Goal: Task Accomplishment & Management: Complete application form

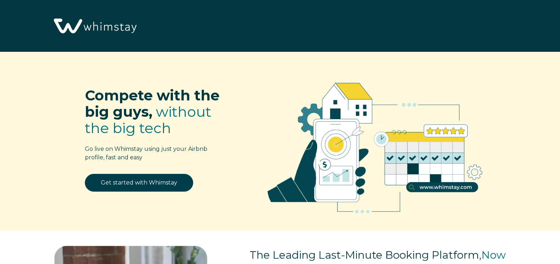
select select "US"
select select "Manual"
select select "Other"
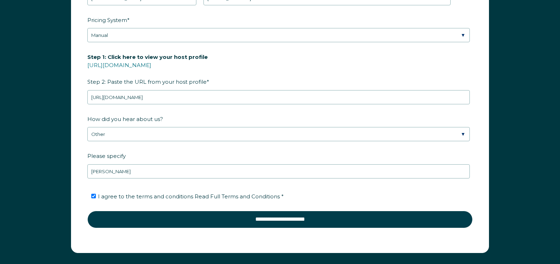
click at [207, 80] on span "*" at bounding box center [208, 81] width 2 height 11
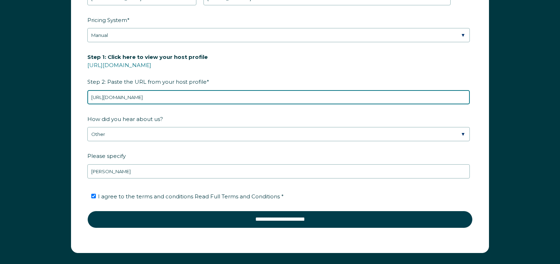
click at [203, 90] on input "https://www.airbnb.com/hosting/listings/editor/819605452150697535/details/custo…" at bounding box center [278, 97] width 383 height 14
drag, startPoint x: 298, startPoint y: 97, endPoint x: 78, endPoint y: 100, distance: 219.9
click at [78, 100] on form "First Name * Kenneth Last Name * Jebelian RBO Token Company ID Referrer Code Di…" at bounding box center [279, 69] width 417 height 367
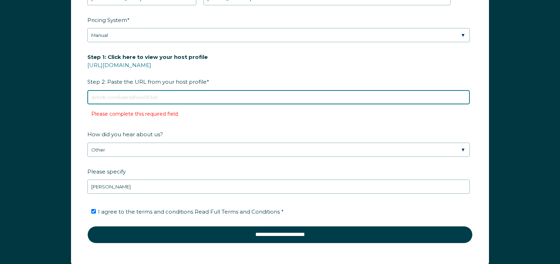
paste input "https://www.airbnb.com/hosting/listings/editor/819605452150697535/details/custo…"
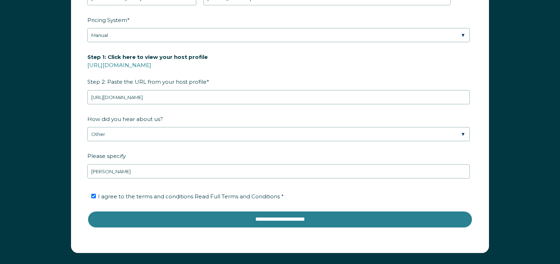
click at [228, 221] on input "**********" at bounding box center [279, 219] width 385 height 17
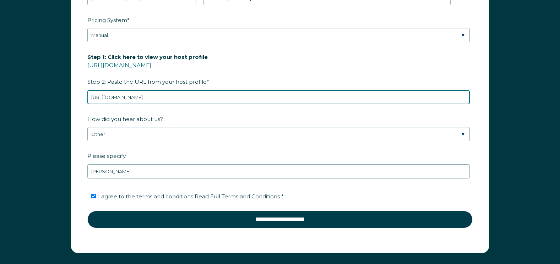
drag, startPoint x: 149, startPoint y: 97, endPoint x: 297, endPoint y: 94, distance: 148.5
click at [297, 94] on input "https://www.airbnb.com/hosting/listings/editor/819605452150697535/details/custo…" at bounding box center [278, 97] width 383 height 14
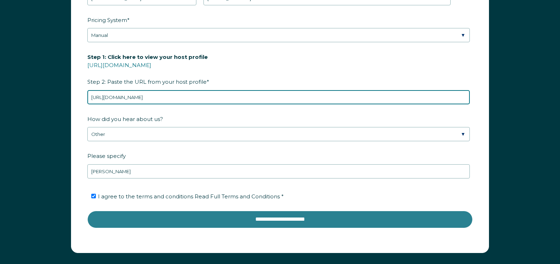
type input "https://www.airbnb.com/h/ivyroseinn"
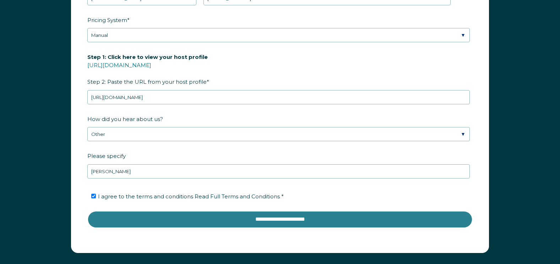
click at [221, 218] on input "**********" at bounding box center [279, 219] width 385 height 17
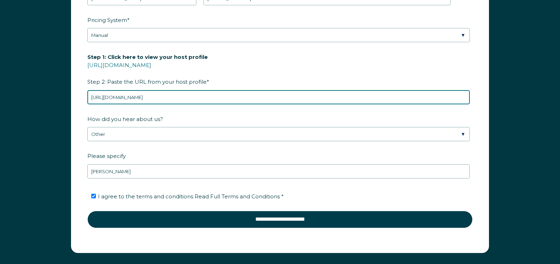
drag, startPoint x: 188, startPoint y: 99, endPoint x: 81, endPoint y: 104, distance: 107.0
click at [81, 104] on form "First Name * Kenneth Last Name * Jebelian RBO Token Company ID Referrer Code Di…" at bounding box center [279, 69] width 417 height 367
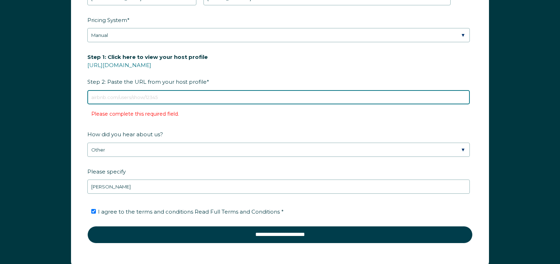
paste input "https://www.airbnb.com/hosting/listings/editor/819605452150697535/details/custo…"
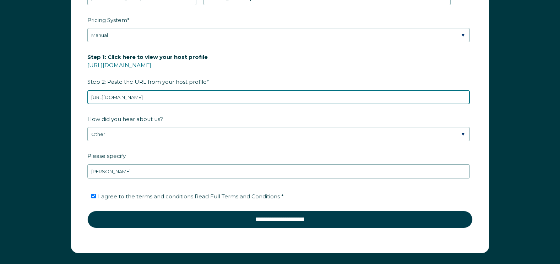
click at [295, 97] on input "https://www.airbnb.com/hosting/listings/editor/819605452150697535/details/custo…" at bounding box center [278, 97] width 383 height 14
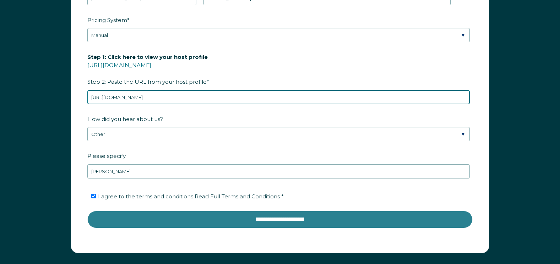
type input "https://www.airbnb.com/hosting/listings/editor/819605452150697535"
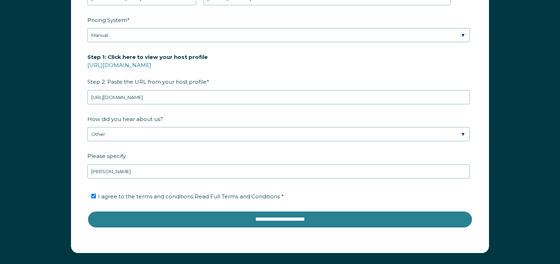
click at [222, 221] on input "**********" at bounding box center [279, 219] width 385 height 17
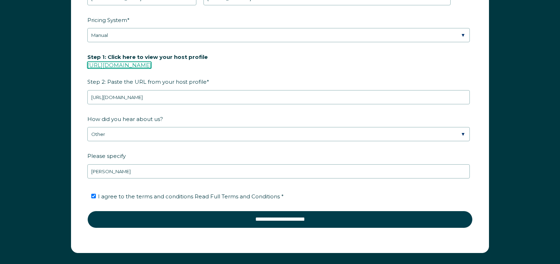
click at [145, 65] on link "https://www.airbnb.com/users/show/" at bounding box center [119, 65] width 64 height 7
click at [137, 65] on link "https://www.airbnb.com/users/show/" at bounding box center [119, 65] width 64 height 7
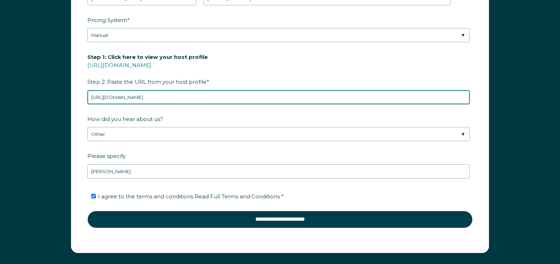
drag, startPoint x: 251, startPoint y: 98, endPoint x: 80, endPoint y: 104, distance: 171.0
click at [82, 104] on form "First Name * Kenneth Last Name * Jebelian RBO Token Company ID Referrer Code Di…" at bounding box center [279, 69] width 417 height 367
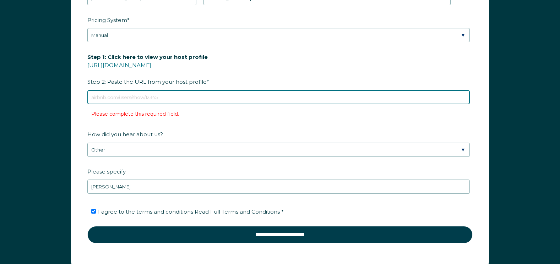
paste input "airbnb.com/h/ivyroseinn"
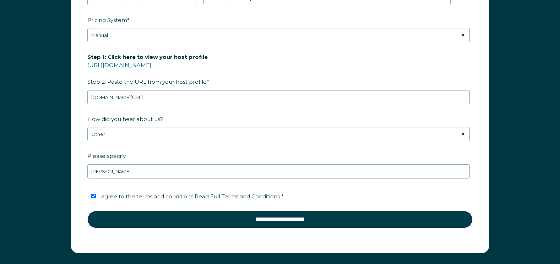
drag, startPoint x: 123, startPoint y: 137, endPoint x: 259, endPoint y: 116, distance: 138.0
click at [259, 116] on label "How did you hear about us?" at bounding box center [279, 119] width 385 height 12
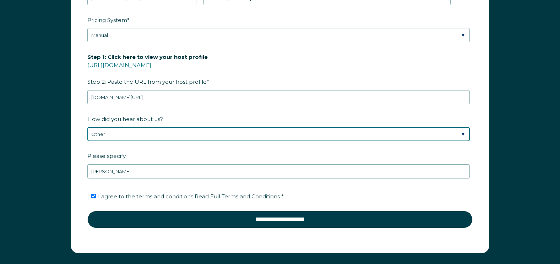
click at [259, 127] on select "Please Select Discovered Whimstay at an event or conference Found Whimstay thro…" at bounding box center [278, 134] width 383 height 14
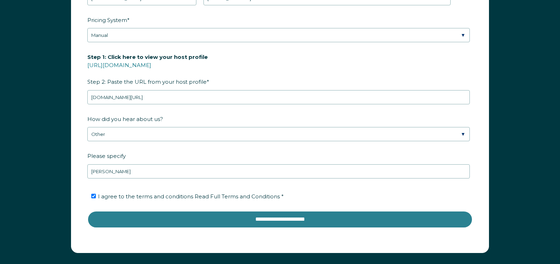
click at [299, 221] on input "**********" at bounding box center [279, 219] width 385 height 17
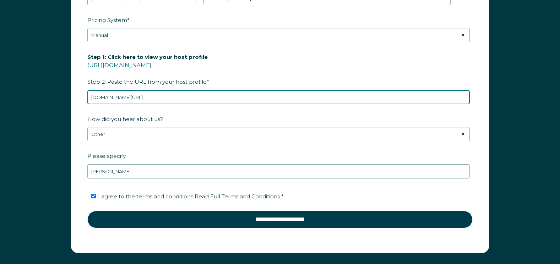
click at [147, 97] on input "airbnb.com/h/ivyroseinn" at bounding box center [278, 97] width 383 height 14
click at [91, 98] on input "airbnb.com/h/ivyroseinn/" at bounding box center [278, 97] width 383 height 14
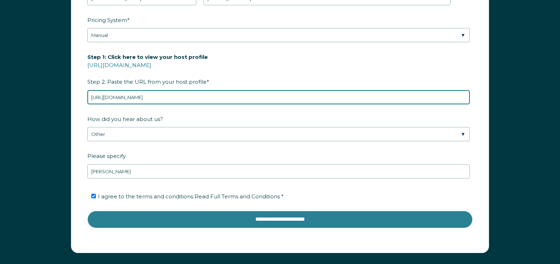
type input "https://www.airbnb.com/h/ivyroseinn/"
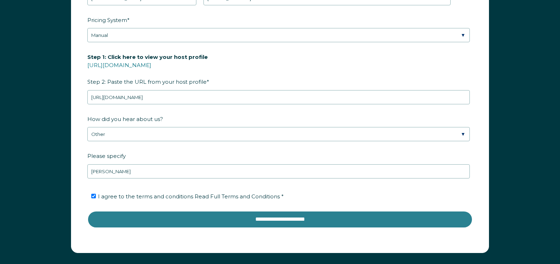
click at [265, 217] on input "**********" at bounding box center [279, 219] width 385 height 17
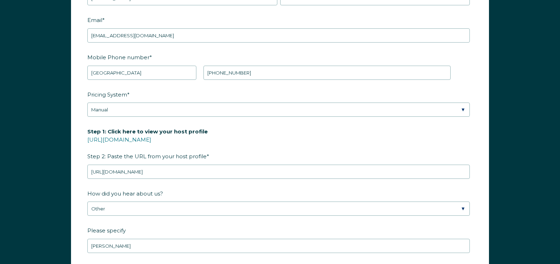
scroll to position [1070, 0]
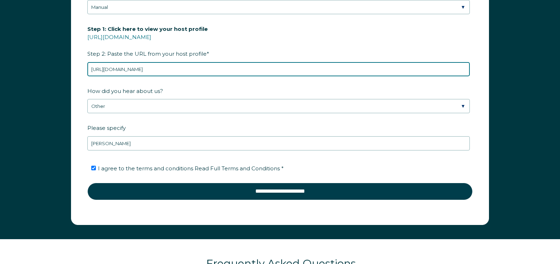
drag, startPoint x: 186, startPoint y: 68, endPoint x: 75, endPoint y: 63, distance: 110.6
click at [77, 62] on form "First Name * Kenneth Last Name * Jebelian RBO Token Company ID Referrer Code Di…" at bounding box center [279, 41] width 417 height 367
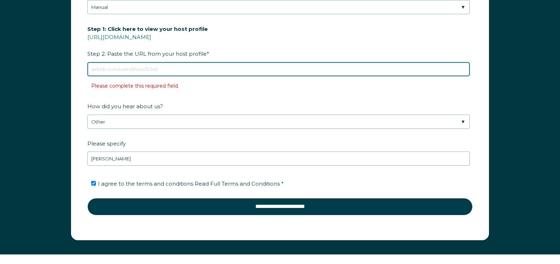
paste input "https://www.airbnb.com/multicalendar"
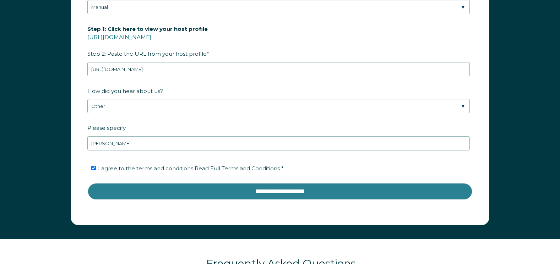
click at [204, 195] on input "**********" at bounding box center [279, 191] width 385 height 17
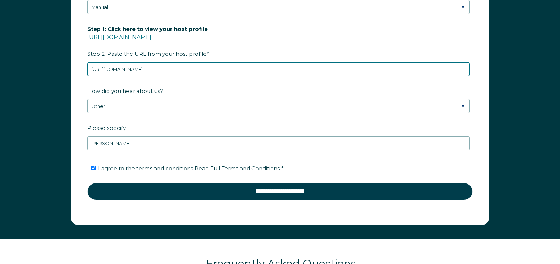
click at [181, 69] on input "https://www.airbnb.com/multicalendar" at bounding box center [278, 69] width 383 height 14
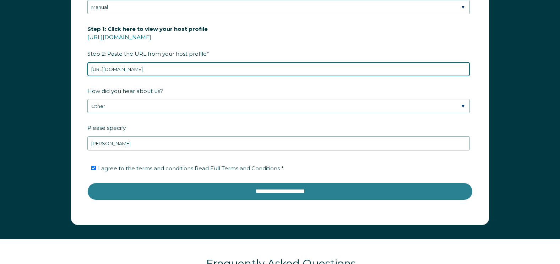
type input "https://www.airbnb.com/h/ivyroseinn"
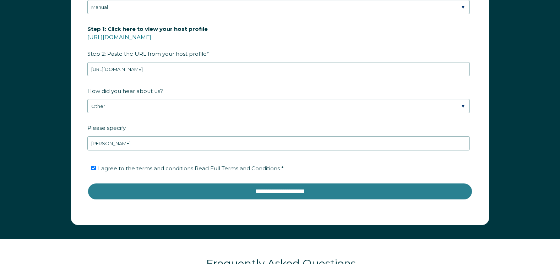
click at [196, 189] on input "**********" at bounding box center [279, 191] width 385 height 17
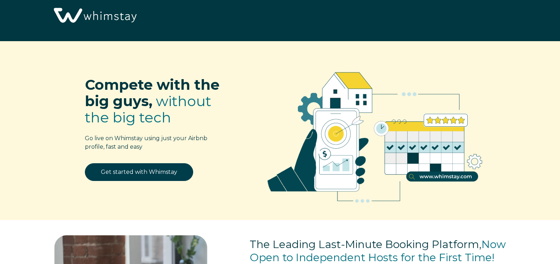
scroll to position [0, 0]
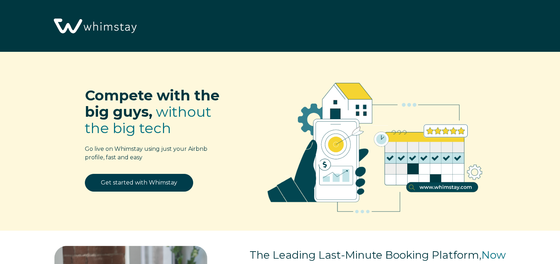
select select "US"
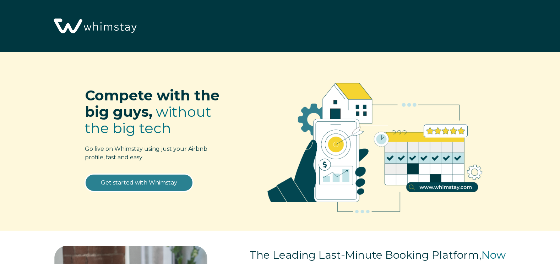
click at [158, 188] on link "Get started with Whimstay" at bounding box center [139, 183] width 108 height 18
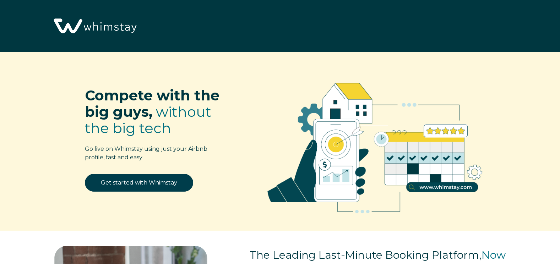
scroll to position [900, 0]
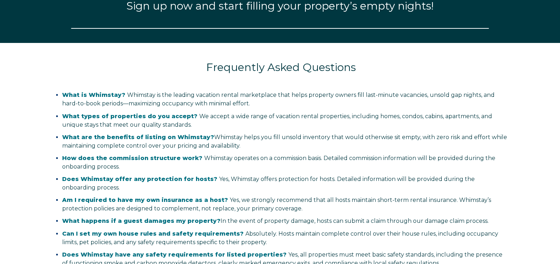
select select "US"
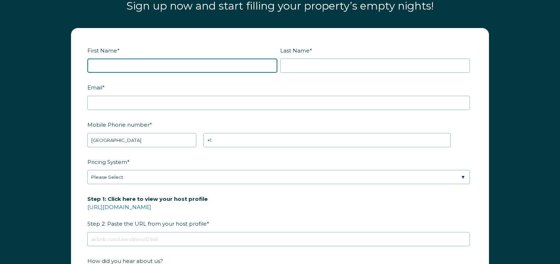
click at [137, 65] on input "First Name *" at bounding box center [182, 66] width 190 height 14
type input "Kenneth"
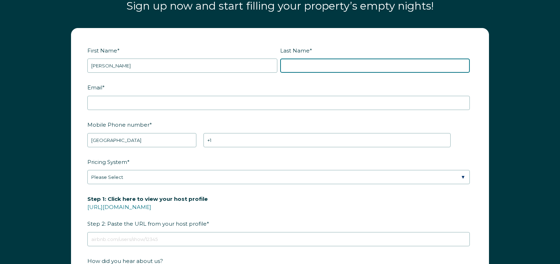
type input "Jebelian"
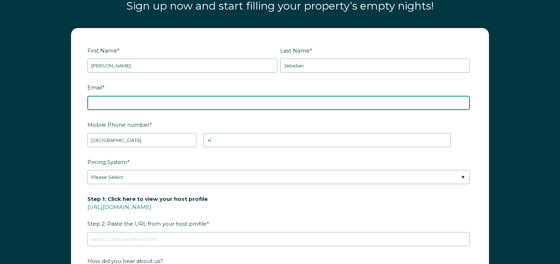
type input "Kensyellowdoor@gmail.com"
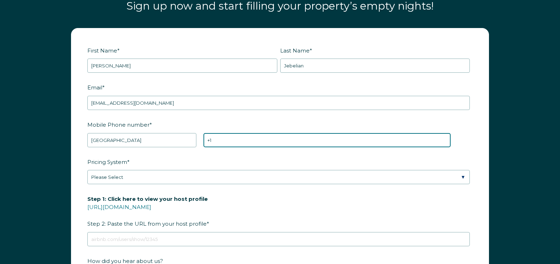
click at [227, 143] on input "+1" at bounding box center [327, 140] width 247 height 14
type input "+1 5743140194"
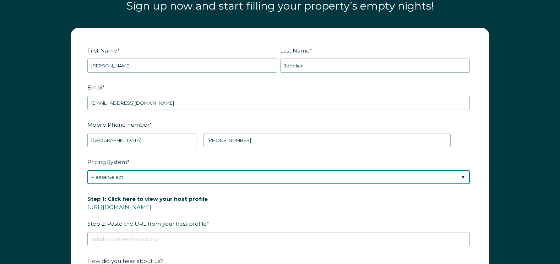
click at [129, 175] on select "Please Select Manual Airbnb Smart Pricing PriceLabs Wheelhouse Beyond Pricing 3…" at bounding box center [278, 177] width 383 height 14
select select "Manual"
click at [87, 170] on select "Please Select Manual Airbnb Smart Pricing PriceLabs Wheelhouse Beyond Pricing 3…" at bounding box center [278, 177] width 383 height 14
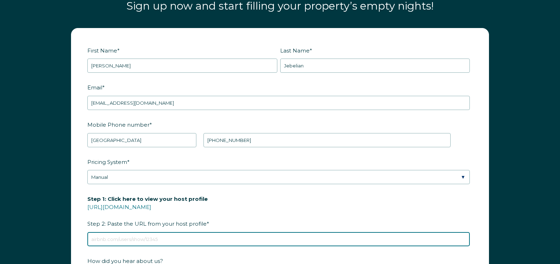
click at [108, 239] on input "Step 1: Click here to view your host profile https://www.airbnb.com/users/show/…" at bounding box center [278, 239] width 383 height 14
paste input "https://www.airbnb.com/multicalendar"
drag, startPoint x: 189, startPoint y: 238, endPoint x: 81, endPoint y: 238, distance: 108.7
click at [81, 238] on form "First Name * Kenneth Last Name * Jebelian RBO Token Company ID Referrer Code Di…" at bounding box center [279, 192] width 417 height 329
click at [184, 242] on input "https://www.airbnb.com/multicalendar" at bounding box center [278, 239] width 383 height 14
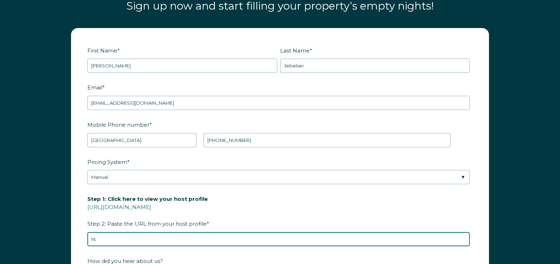
type input "h"
click at [110, 241] on input "Step 1: Click here to view your host profile https://www.airbnb.com/users/show/…" at bounding box center [278, 239] width 383 height 14
paste input "https://www.airbnb.com/rooms/819605452150697535?source_impression_id=p3_1760321…"
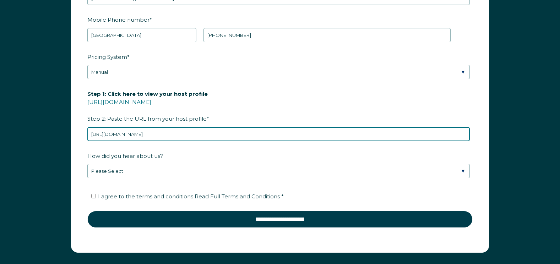
scroll to position [1007, 0]
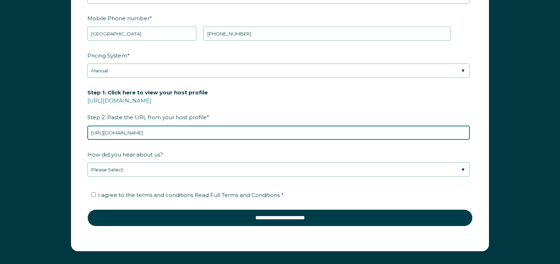
type input "https://www.airbnb.com/rooms/819605452150697535?source_impression_id=p3_1760321…"
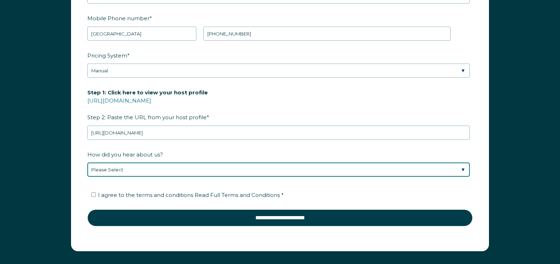
click at [128, 172] on select "Please Select Discovered Whimstay at an event or conference Found Whimstay thro…" at bounding box center [278, 170] width 383 height 14
select select "Other"
click at [87, 163] on select "Please Select Discovered Whimstay at an event or conference Found Whimstay thro…" at bounding box center [278, 170] width 383 height 14
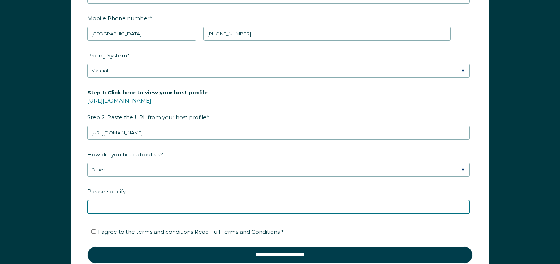
click at [109, 209] on input "Please specify" at bounding box center [278, 207] width 383 height 14
type input "You Tube Sean Rakidzich"
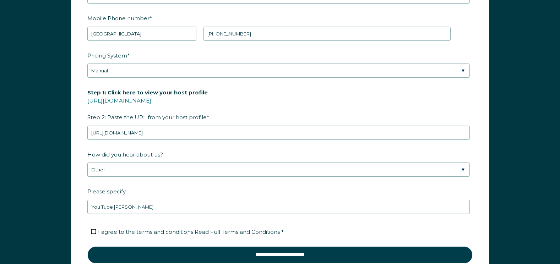
click at [95, 232] on input "I agree to the terms and conditions Read Full Terms and Conditions *" at bounding box center [93, 231] width 5 height 5
checkbox input "true"
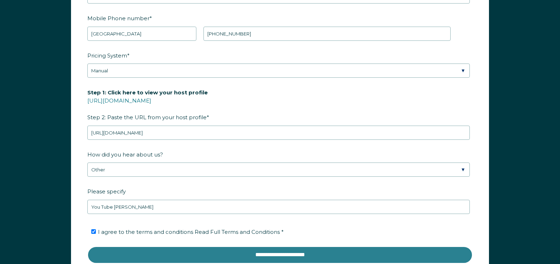
click at [257, 254] on input "**********" at bounding box center [279, 254] width 385 height 17
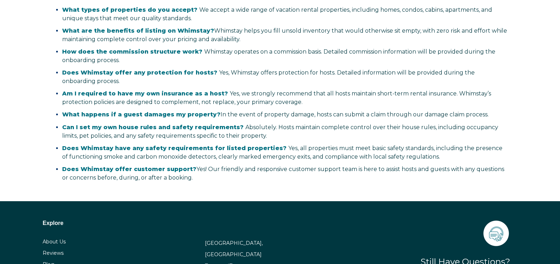
select select "US"
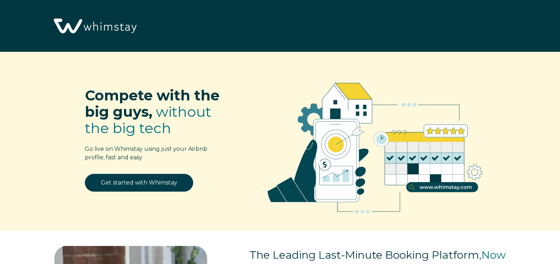
select select "US"
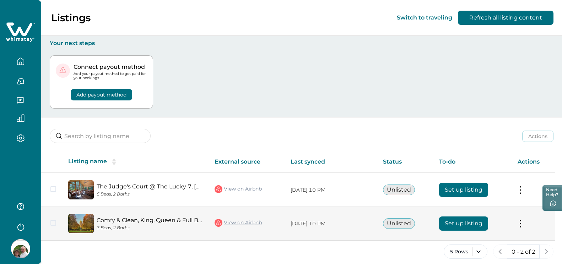
click at [468, 220] on button "Set up listing" at bounding box center [463, 224] width 49 height 14
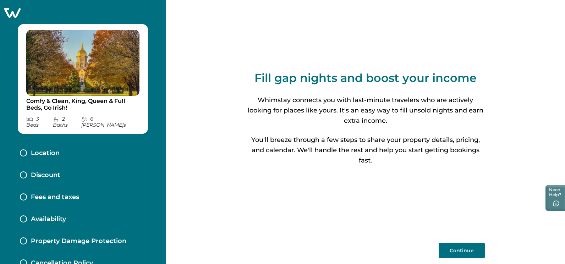
click at [25, 150] on div at bounding box center [23, 153] width 7 height 7
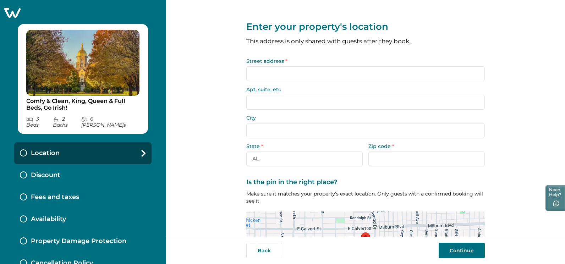
click at [263, 72] on input "Street address *" at bounding box center [365, 73] width 239 height 15
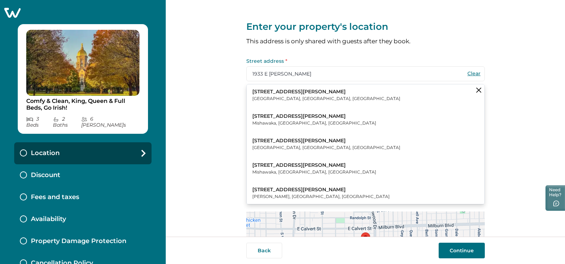
click at [278, 94] on p "1933 East Donald Street" at bounding box center [327, 91] width 148 height 7
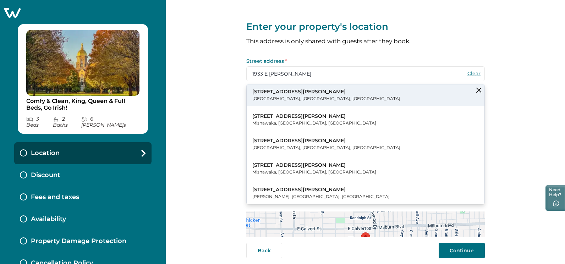
type input "1933 E Donald St"
type input "[GEOGRAPHIC_DATA]"
select select "IN"
type input "46613"
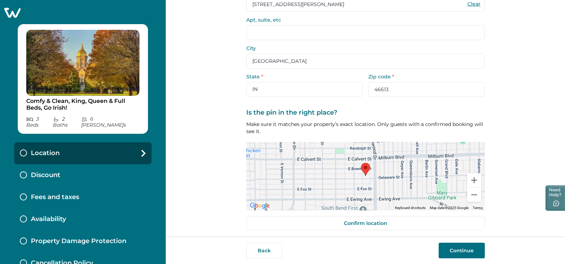
scroll to position [73, 0]
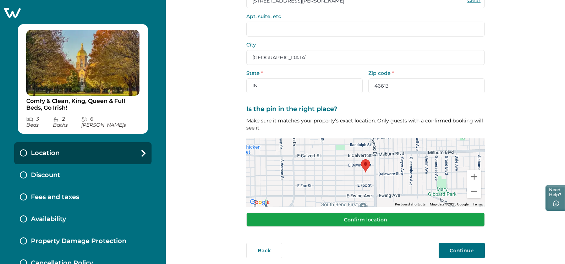
click at [363, 222] on button "Confirm location" at bounding box center [365, 220] width 239 height 14
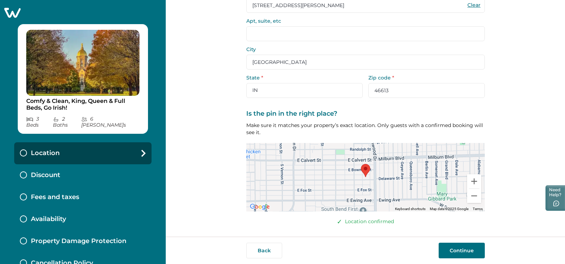
scroll to position [69, 0]
click at [456, 255] on button "Continue" at bounding box center [462, 251] width 46 height 16
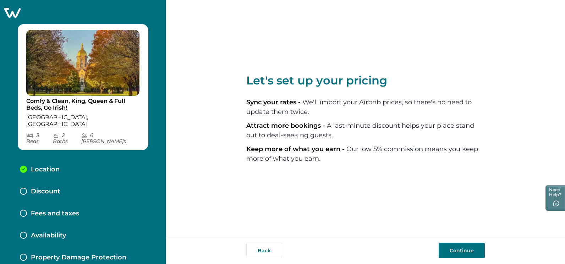
click at [455, 251] on button "Continue" at bounding box center [462, 251] width 46 height 16
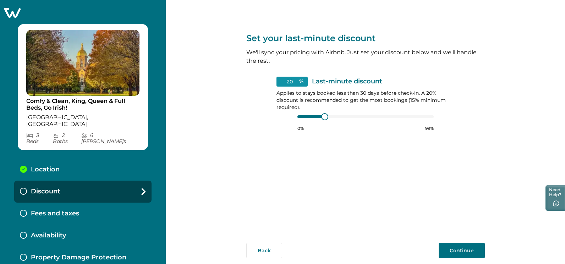
click at [25, 188] on div at bounding box center [23, 191] width 7 height 7
click at [454, 252] on button "Continue" at bounding box center [462, 251] width 46 height 16
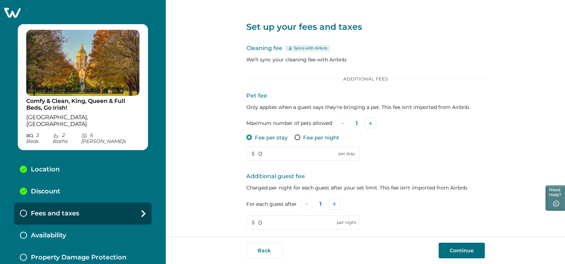
click at [295, 138] on span at bounding box center [298, 138] width 6 height 6
click at [266, 153] on input "0" at bounding box center [303, 154] width 114 height 14
click at [333, 206] on icon "Add" at bounding box center [335, 204] width 4 height 4
click at [278, 226] on input "0" at bounding box center [303, 223] width 114 height 14
type input "15"
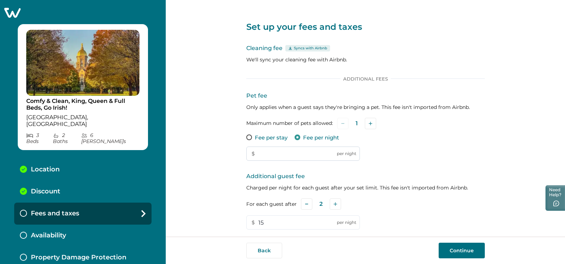
click at [259, 155] on input "text" at bounding box center [303, 154] width 114 height 14
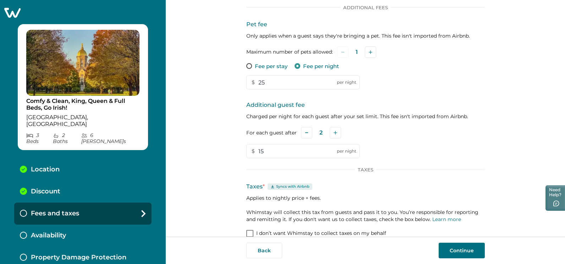
scroll to position [83, 0]
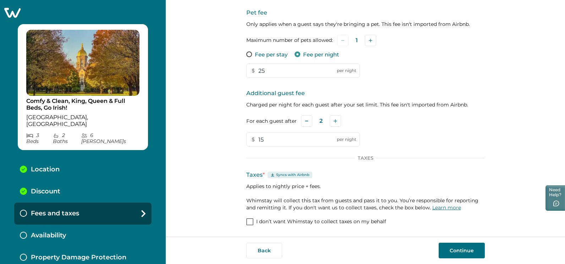
type input "25"
click at [440, 208] on link "Learn more" at bounding box center [447, 208] width 29 height 6
click at [457, 248] on button "Continue" at bounding box center [462, 251] width 46 height 16
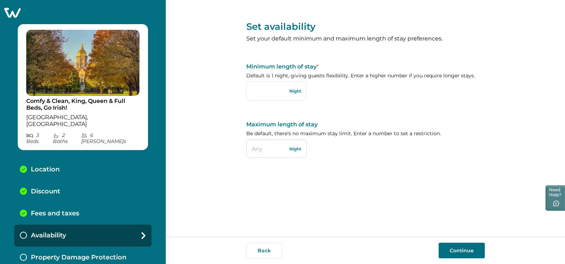
click at [275, 149] on input "text" at bounding box center [276, 149] width 60 height 18
type input "29"
click at [454, 250] on button "Continue" at bounding box center [462, 251] width 46 height 16
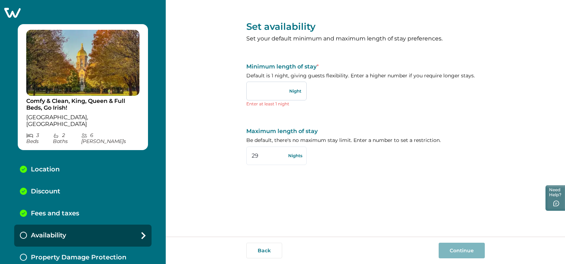
click at [269, 94] on input "text" at bounding box center [276, 91] width 60 height 18
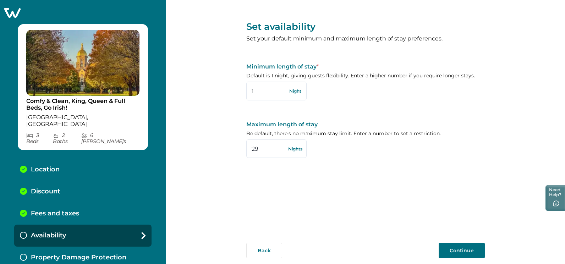
type input "1"
click at [452, 250] on button "Continue" at bounding box center [462, 251] width 46 height 16
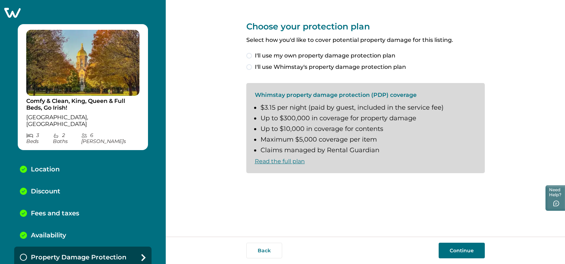
click at [285, 161] on link "Read the full plan" at bounding box center [280, 161] width 50 height 7
click at [23, 254] on div at bounding box center [23, 257] width 7 height 7
click at [251, 68] on span at bounding box center [249, 67] width 6 height 6
click at [250, 187] on span at bounding box center [249, 185] width 6 height 6
click at [463, 252] on button "Continue" at bounding box center [462, 251] width 46 height 16
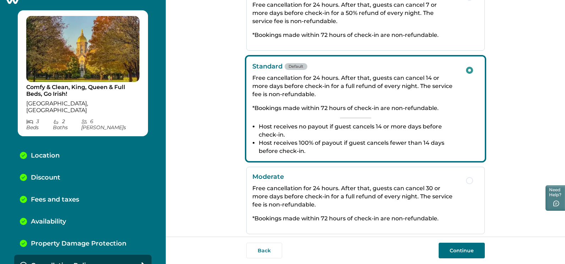
scroll to position [152, 0]
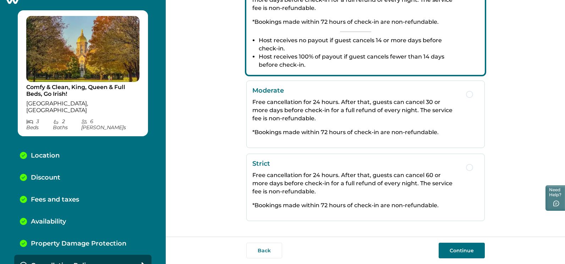
click at [457, 250] on button "Continue" at bounding box center [462, 251] width 46 height 16
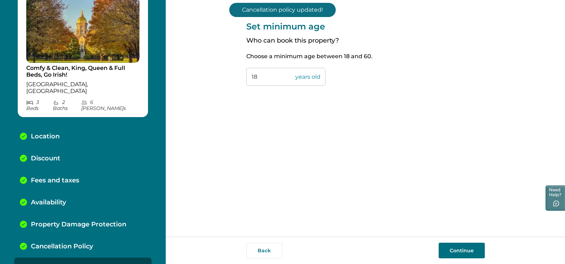
scroll to position [36, 0]
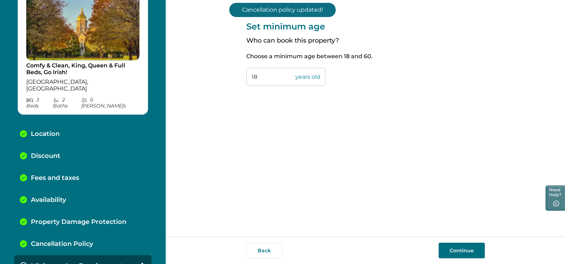
click at [276, 80] on input "18" at bounding box center [285, 77] width 79 height 18
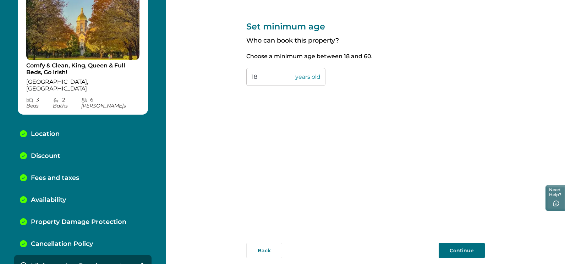
type input "1"
type input "22"
click at [455, 250] on button "Continue" at bounding box center [462, 251] width 46 height 16
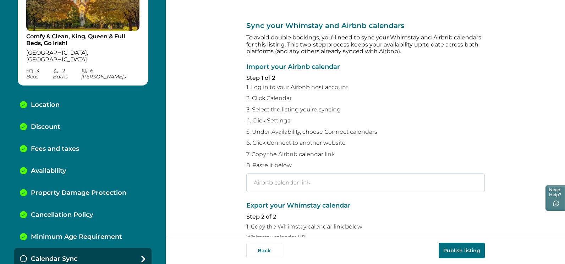
click at [270, 183] on input "text" at bounding box center [365, 182] width 239 height 19
paste input "https://www.airbnb.com/calendar/ical/819605452150697535.ics?s=f18eb97f04cc93fa6…"
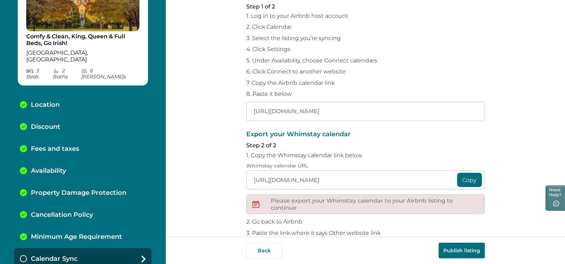
scroll to position [107, 0]
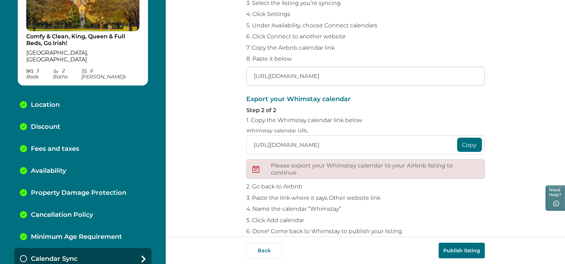
type input "https://www.airbnb.com/calendar/ical/819605452150697535.ics?s=f18eb97f04cc93fa6…"
click at [315, 147] on input "https://whimstay-production-assets.s3.amazonaws.com/calendar/38b4ae11-9c66-4f08…" at bounding box center [365, 144] width 239 height 19
click at [310, 146] on input "https://whimstay-production-assets.s3.amazonaws.com/calendar/38b4ae11-9c66-4f08…" at bounding box center [365, 144] width 239 height 19
click at [257, 146] on input "https://whimstay-production-assets.s3.amazonaws.com/calendar/38b4ae11-9c66-4f08…" at bounding box center [365, 144] width 239 height 19
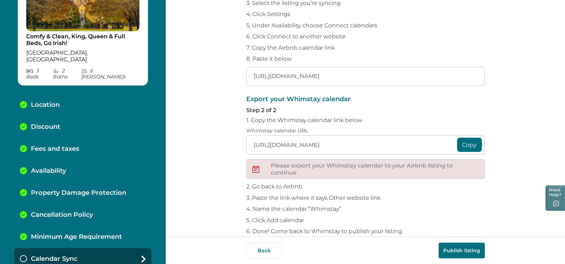
scroll to position [0, 307]
drag, startPoint x: 251, startPoint y: 146, endPoint x: 456, endPoint y: 143, distance: 205.7
click at [456, 143] on div "https://whimstay-production-assets.s3.amazonaws.com/calendar/38b4ae11-9c66-4f08…" at bounding box center [365, 144] width 239 height 19
drag, startPoint x: 456, startPoint y: 143, endPoint x: 419, endPoint y: 139, distance: 37.5
click at [419, 139] on input "https://whimstay-production-assets.s3.amazonaws.com/calendar/38b4ae11-9c66-4f08…" at bounding box center [365, 144] width 239 height 19
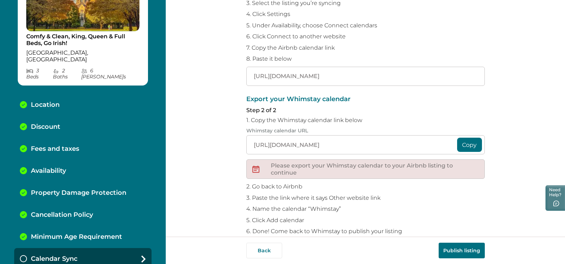
click at [466, 147] on button "Copy" at bounding box center [469, 145] width 25 height 14
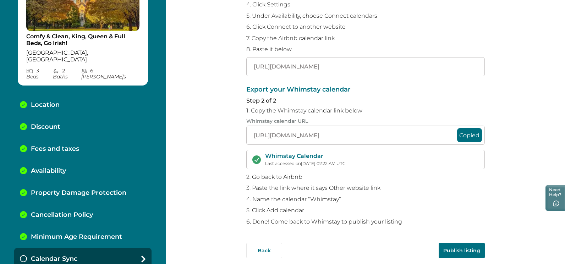
scroll to position [119, 0]
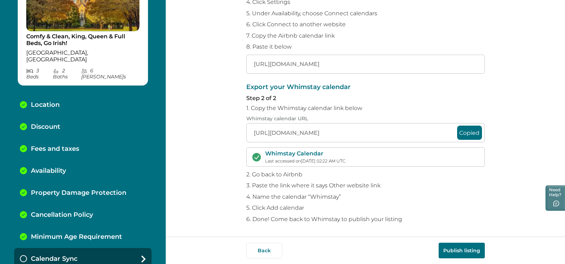
click at [454, 247] on button "Publish listing" at bounding box center [462, 251] width 46 height 16
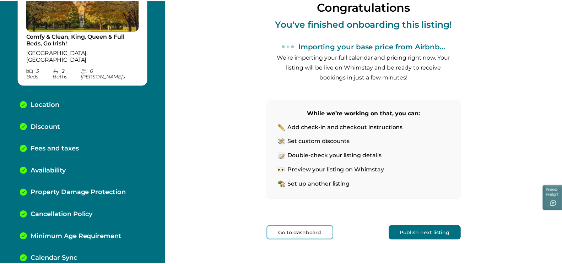
scroll to position [80, 0]
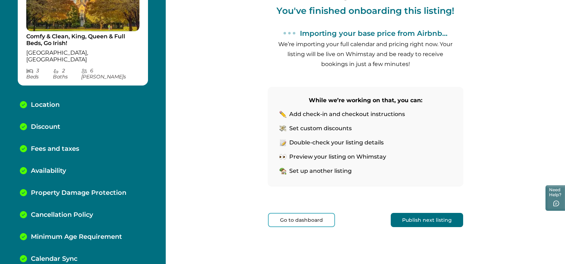
click at [295, 219] on button "Go to dashboard" at bounding box center [301, 220] width 67 height 14
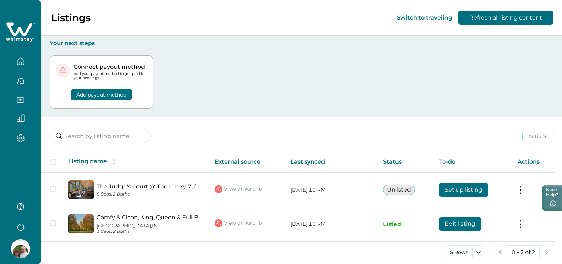
click at [100, 94] on button "Add payout method" at bounding box center [101, 94] width 61 height 11
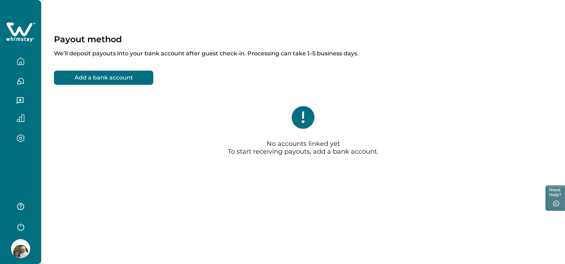
click at [109, 78] on button "Add a bank account" at bounding box center [103, 78] width 99 height 14
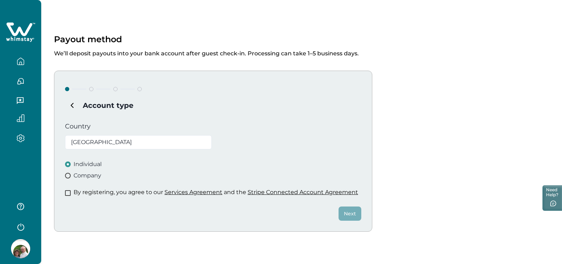
click at [68, 194] on span at bounding box center [68, 193] width 6 height 6
click at [347, 216] on button "Next" at bounding box center [349, 214] width 23 height 14
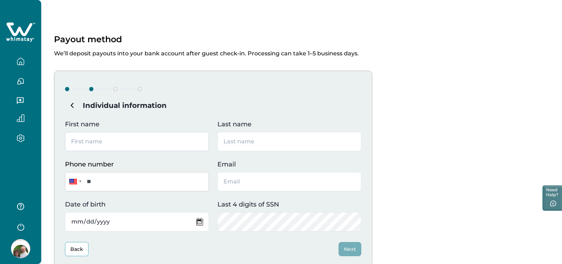
click at [108, 142] on input "First name" at bounding box center [137, 141] width 144 height 19
type input "Kenneth"
type input "Jebelian"
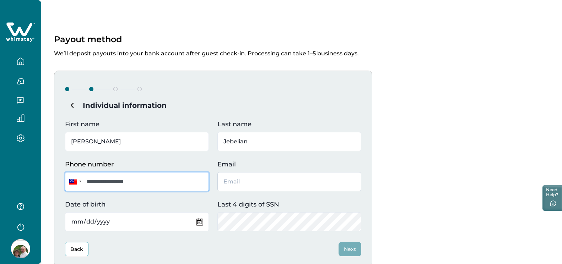
type input "**********"
click at [247, 185] on input "Email" at bounding box center [289, 181] width 144 height 19
type input "Kensyellowdoor@gmail.com"
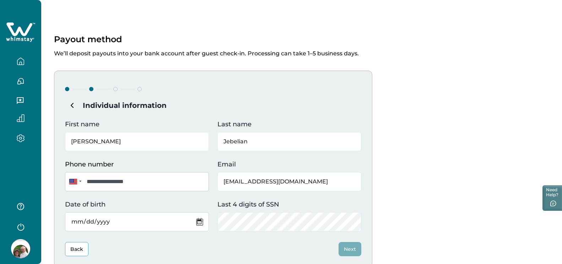
click at [129, 222] on input "Date of birth" at bounding box center [137, 221] width 144 height 19
type input "1954-01-21"
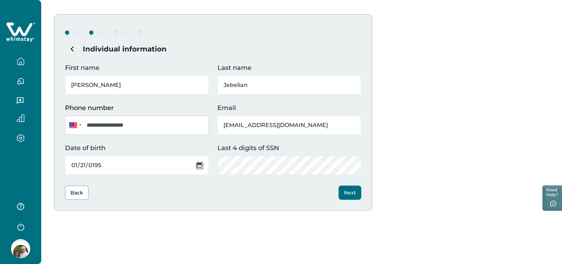
scroll to position [21, 0]
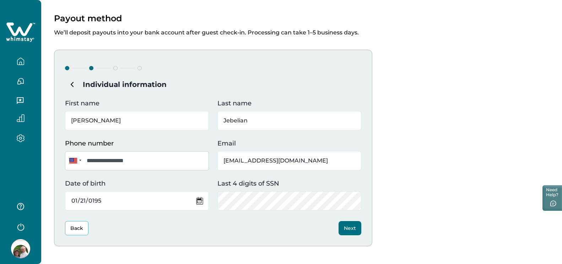
click at [351, 228] on button "Next" at bounding box center [349, 228] width 23 height 14
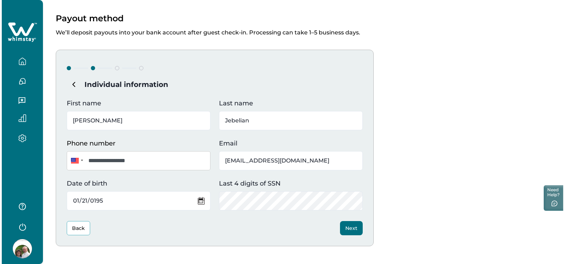
scroll to position [0, 0]
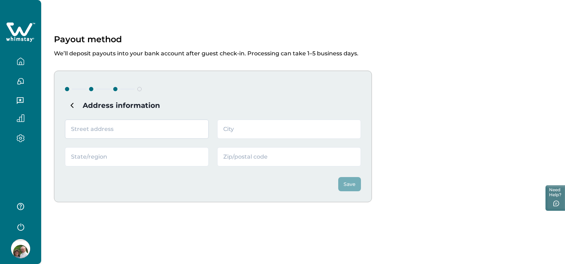
click at [96, 129] on input "text" at bounding box center [137, 129] width 144 height 19
type input "810 E Woodside St"
type input "South Bend"
type input "Indiana"
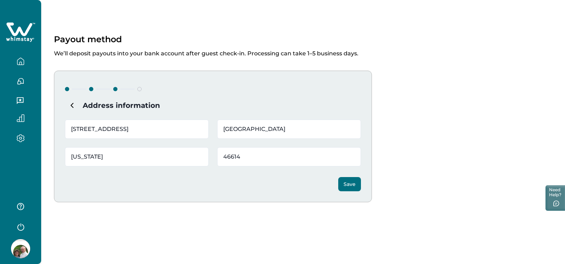
type input "46614"
click at [346, 184] on button "Save" at bounding box center [349, 184] width 23 height 14
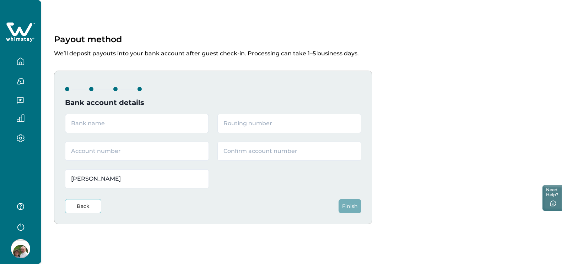
click at [99, 125] on input "text" at bounding box center [137, 123] width 144 height 19
type input "Notre Dame Federal Credit Union"
click at [231, 123] on input "text" at bounding box center [289, 123] width 144 height 19
click at [192, 249] on div "Payout method We’ll deposit payouts into your bank account after guest check-in…" at bounding box center [301, 139] width 521 height 278
click at [254, 122] on input "text" at bounding box center [289, 123] width 144 height 19
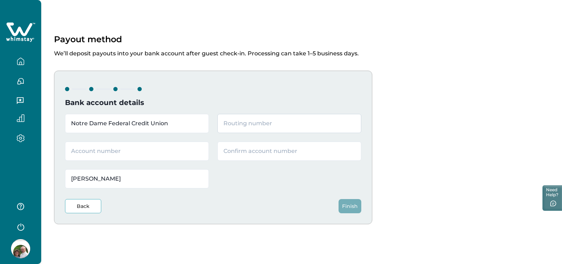
paste input "271291596"
type input "271291596"
click at [92, 154] on input "text" at bounding box center [137, 151] width 144 height 19
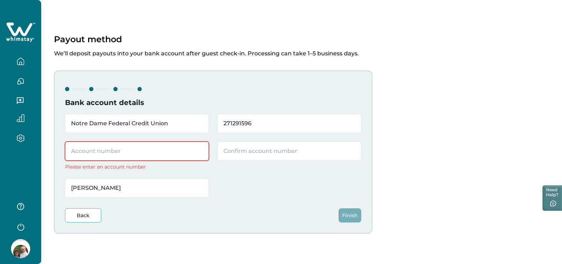
click at [287, 255] on div "Payout method We’ll deposit payouts into your bank account after guest check-in…" at bounding box center [301, 143] width 521 height 287
paste input "10001174241412"
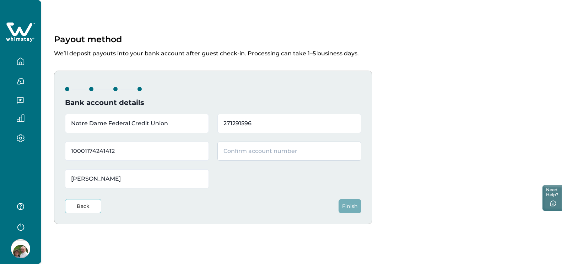
type input "10001174241412"
click at [229, 151] on input "text" at bounding box center [289, 151] width 144 height 19
paste input "10001174241412"
type input "10001174241412"
click at [351, 207] on button "Finish" at bounding box center [349, 206] width 23 height 14
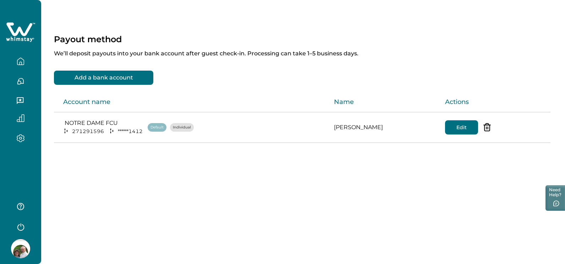
click at [516, 241] on div "Payout method We’ll deposit payouts into your bank account after guest check-in…" at bounding box center [303, 132] width 524 height 264
click at [21, 60] on icon "button" at bounding box center [21, 62] width 8 height 8
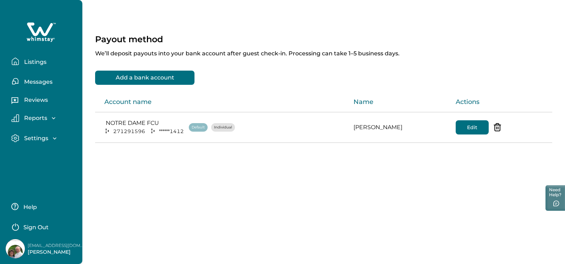
click at [31, 81] on p "Messages" at bounding box center [37, 81] width 31 height 7
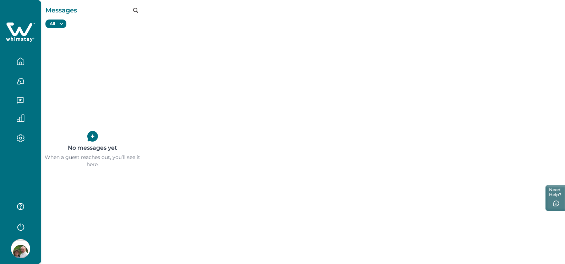
click at [21, 81] on icon "button" at bounding box center [21, 81] width 8 height 8
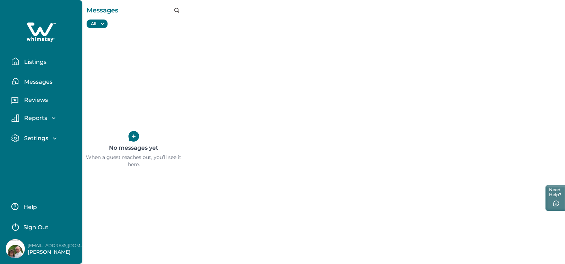
click at [17, 99] on icon "button" at bounding box center [15, 101] width 8 height 8
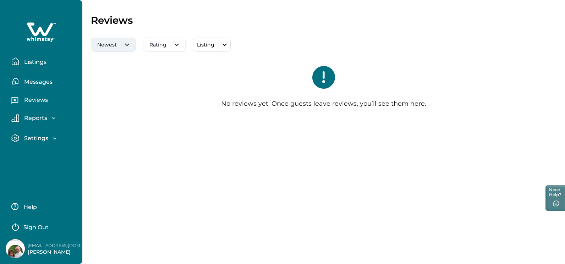
click at [128, 48] on div "Newest Rating Listing All Comfy & Clean, King, Queen & Full Beds, Go Irish! The…" at bounding box center [324, 41] width 466 height 21
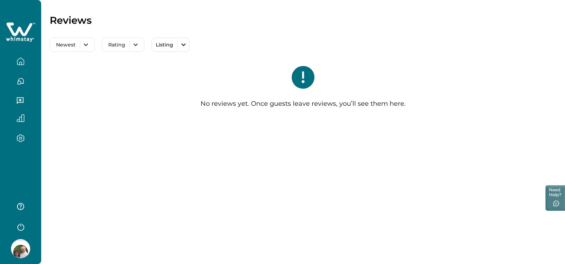
click at [21, 100] on icon "button" at bounding box center [20, 100] width 7 height 7
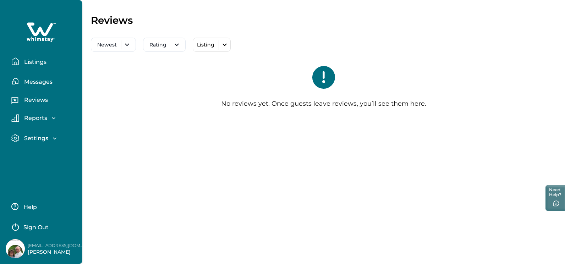
click at [15, 118] on icon "button" at bounding box center [15, 118] width 8 height 8
click at [43, 131] on p "Earnings" at bounding box center [36, 133] width 28 height 7
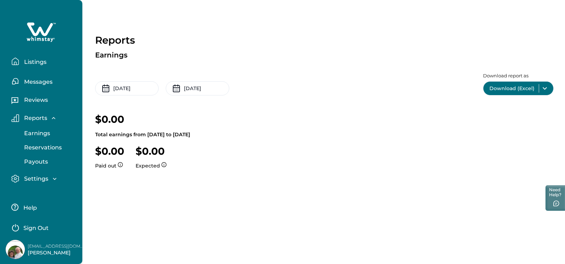
click at [40, 147] on p "Reservations" at bounding box center [42, 147] width 40 height 7
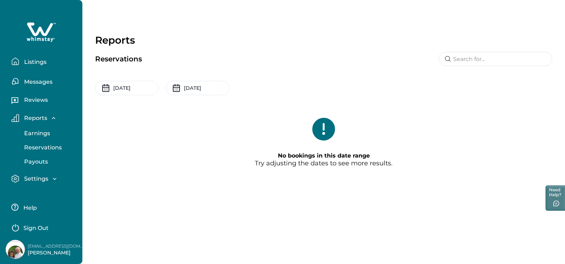
click at [39, 177] on p "Settings" at bounding box center [35, 178] width 26 height 7
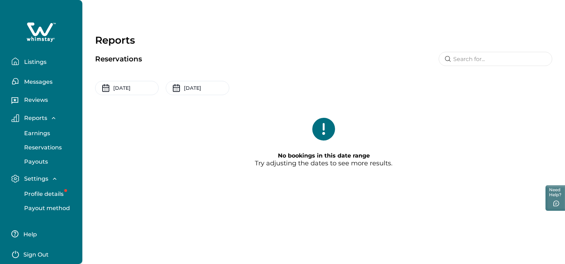
click at [39, 207] on p "Payout method" at bounding box center [46, 208] width 48 height 7
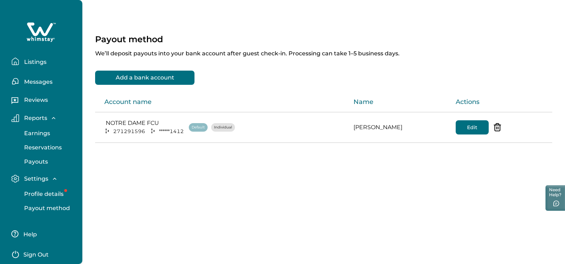
click at [60, 194] on p "Profile details" at bounding box center [43, 194] width 42 height 7
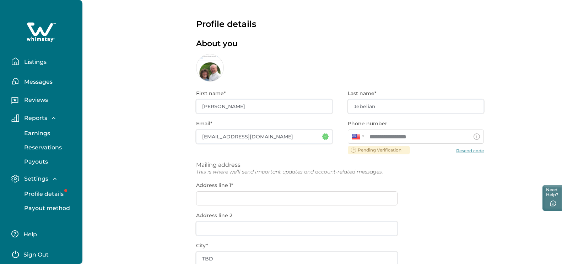
click at [30, 62] on p "Listings" at bounding box center [34, 62] width 25 height 7
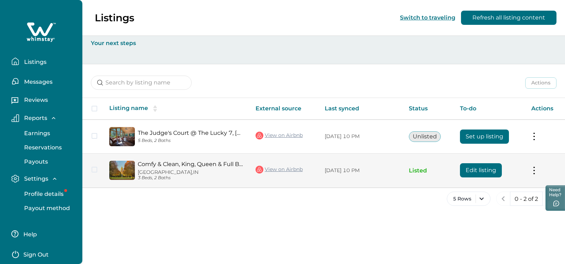
click at [118, 172] on div "Comfy & Clean, King, Queen & Full Beds, Go Irish! South Bend, IN 3 Beds, 2 Baths" at bounding box center [176, 171] width 135 height 20
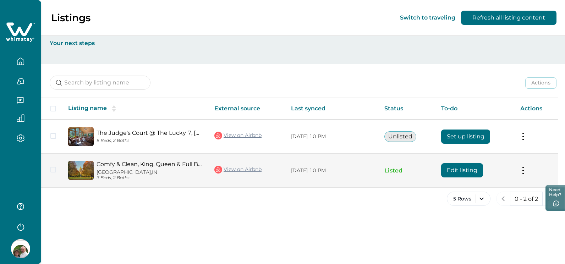
click at [81, 171] on img at bounding box center [81, 170] width 26 height 19
click at [52, 171] on span at bounding box center [53, 170] width 6 height 6
click at [524, 174] on button at bounding box center [524, 170] width 6 height 7
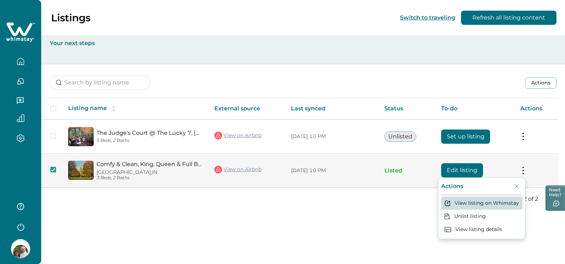
click at [476, 201] on button "View listing on Whimstay" at bounding box center [481, 203] width 81 height 13
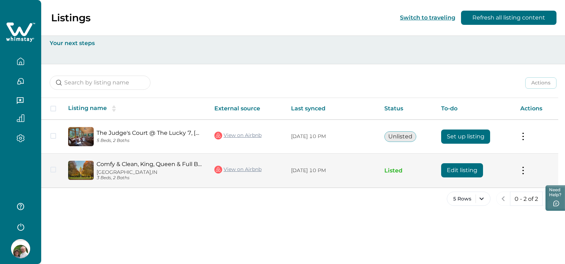
click at [52, 171] on span at bounding box center [53, 170] width 6 height 6
click at [79, 169] on img at bounding box center [81, 170] width 26 height 19
click at [124, 161] on link "Comfy & Clean, King, Queen & Full Beds, Go Irish!" at bounding box center [150, 164] width 107 height 7
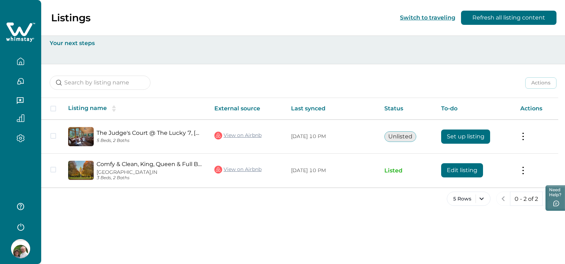
click at [20, 63] on icon "button" at bounding box center [21, 62] width 8 height 8
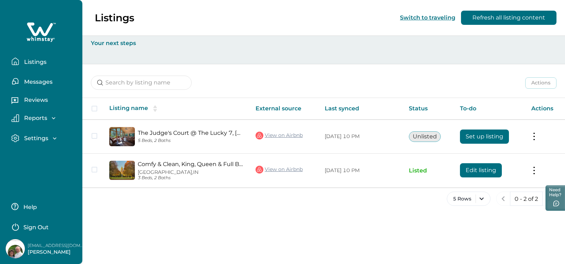
click at [37, 60] on p "Listings" at bounding box center [34, 62] width 25 height 7
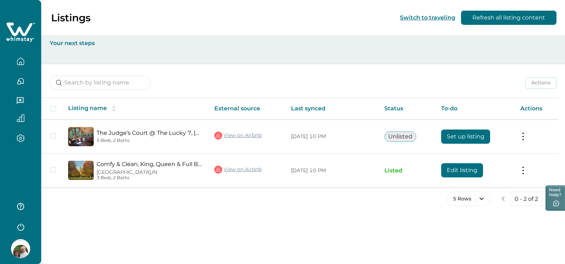
click at [153, 209] on div "5 Rows 0 - 2 of 2" at bounding box center [303, 205] width 524 height 26
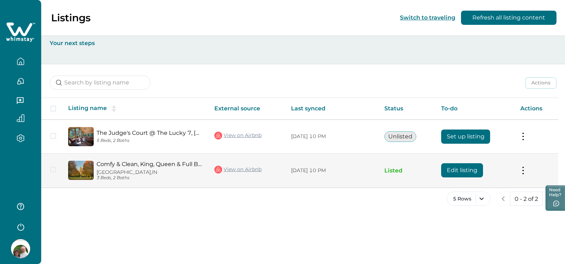
click at [237, 168] on link "View on Airbnb" at bounding box center [238, 169] width 47 height 9
